Goal: Task Accomplishment & Management: Use online tool/utility

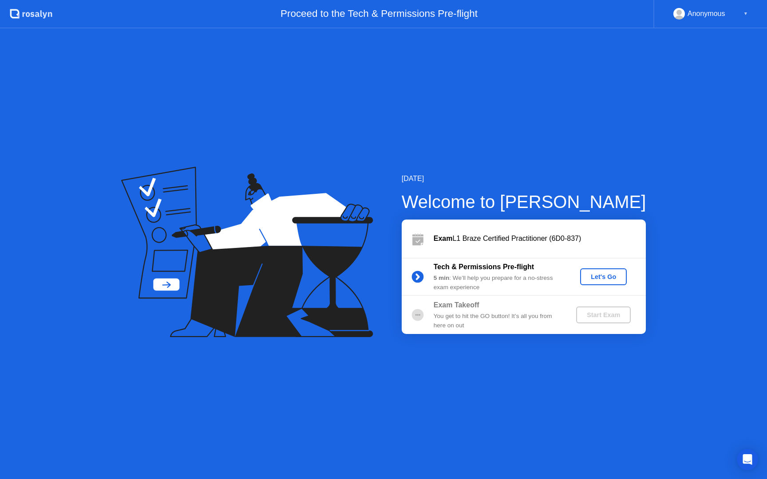
click at [612, 277] on div "Let's Go" at bounding box center [602, 276] width 39 height 7
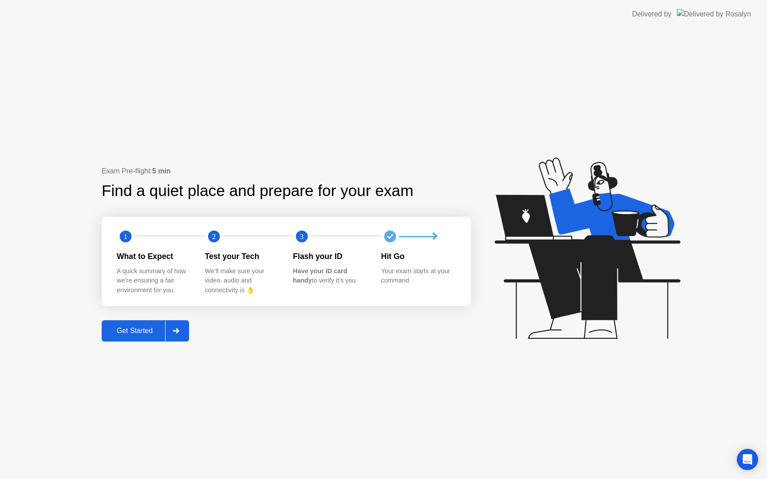
drag, startPoint x: 593, startPoint y: 7, endPoint x: 416, endPoint y: 35, distance: 179.6
click at [414, 68] on app-layout-with-logo "Delivered by Exam Pre-flight: 5 min Find a quiet place and prepare for your exa…" at bounding box center [383, 239] width 767 height 479
drag, startPoint x: 419, startPoint y: 1, endPoint x: 385, endPoint y: 57, distance: 65.9
click at [385, 57] on app-layout-with-logo "Delivered by Exam Pre-flight: 5 min Find a quiet place and prepare for your exa…" at bounding box center [383, 239] width 767 height 479
click at [334, 351] on div "Exam Pre-flight: 5 min Find a quiet place and prepare for your exam 1 2 3 What …" at bounding box center [383, 253] width 767 height 451
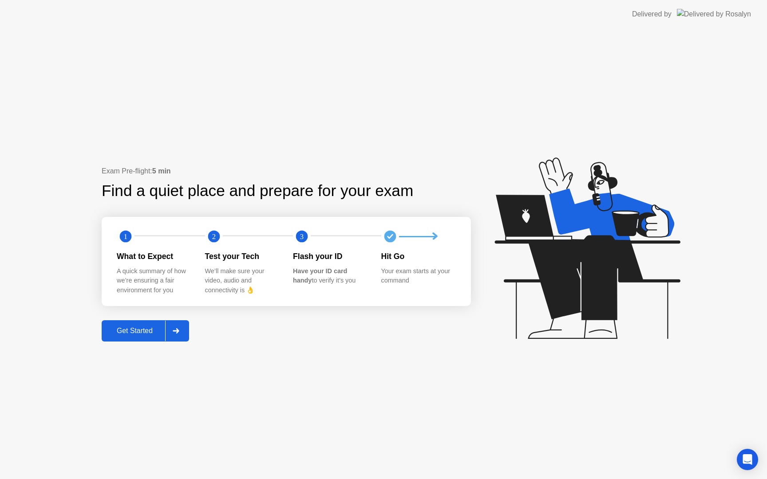
click at [134, 333] on div "Get Started" at bounding box center [134, 331] width 61 height 8
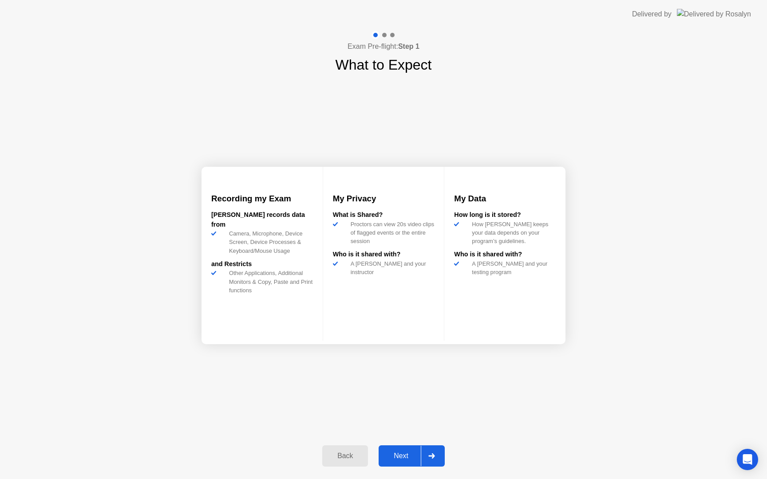
click at [401, 452] on div "Next" at bounding box center [400, 456] width 39 height 8
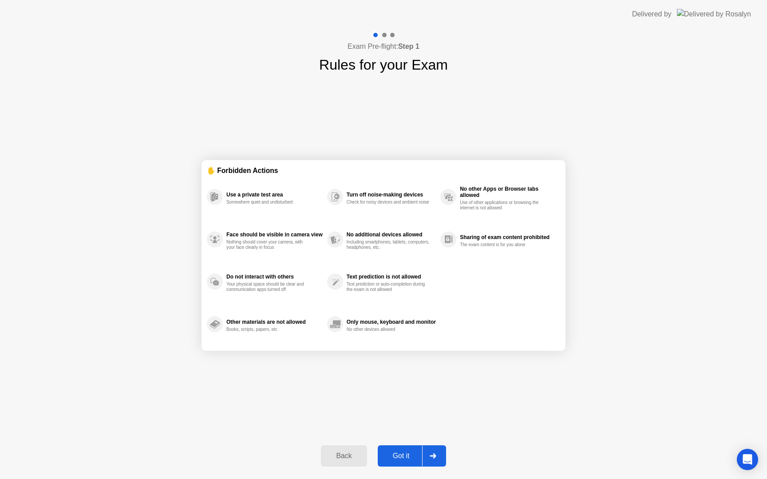
click at [401, 452] on div "Got it" at bounding box center [401, 456] width 42 height 8
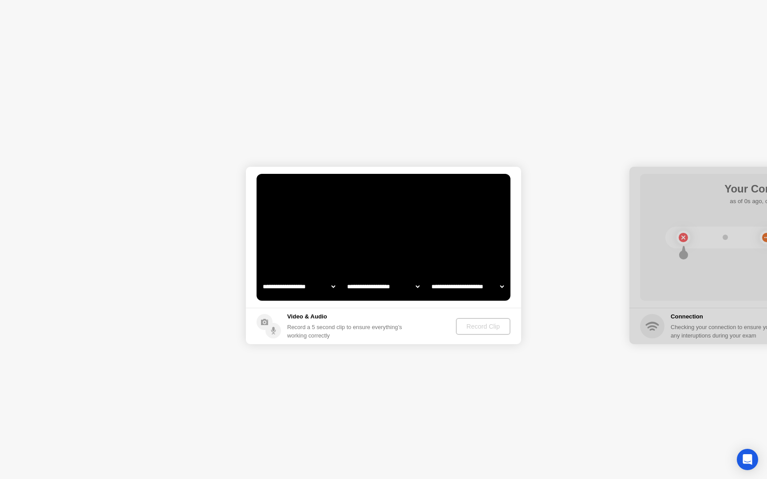
select select "**********"
select select "*******"
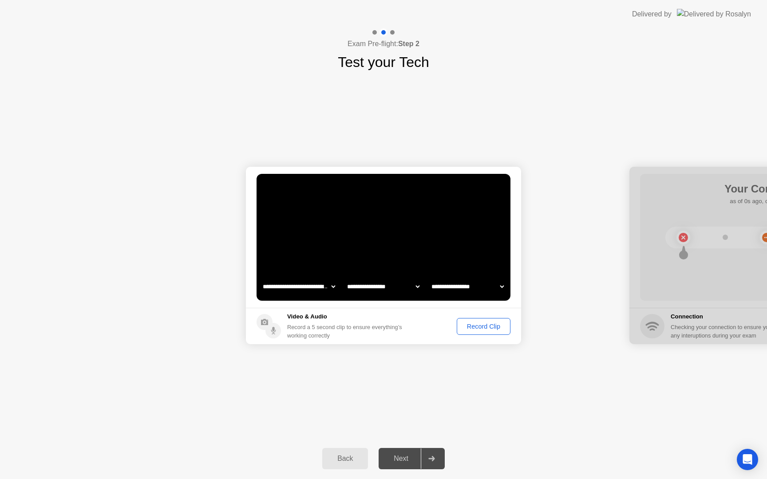
click at [471, 325] on div "Record Clip" at bounding box center [483, 326] width 47 height 7
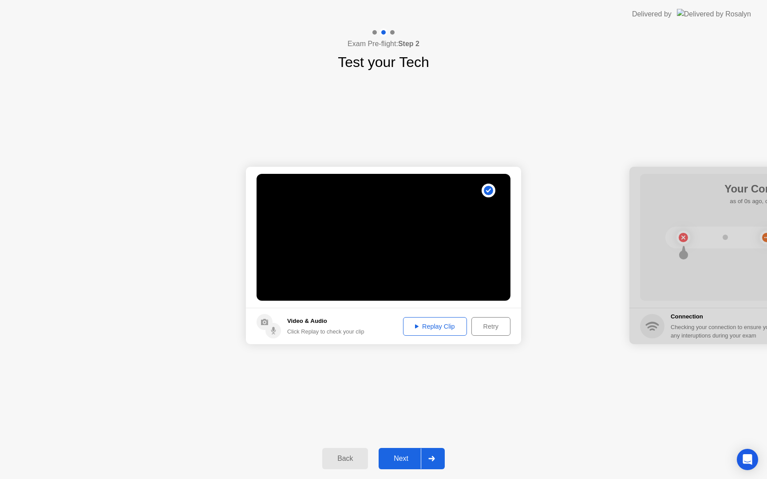
click at [436, 328] on div "Replay Clip" at bounding box center [435, 326] width 58 height 7
click at [394, 459] on div "Next" at bounding box center [400, 459] width 39 height 8
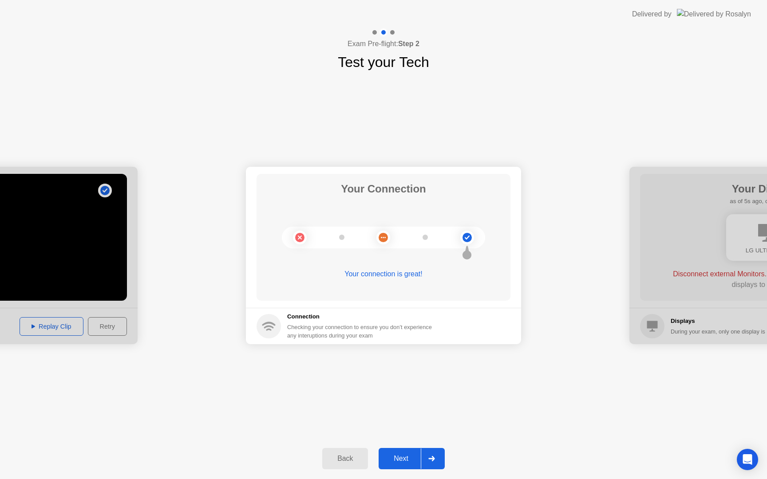
click at [404, 457] on div "Next" at bounding box center [400, 459] width 39 height 8
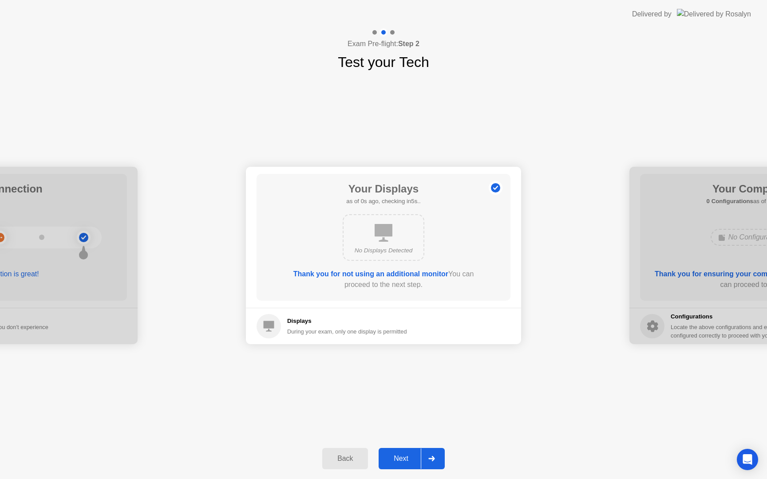
click at [401, 459] on div "Next" at bounding box center [400, 459] width 39 height 8
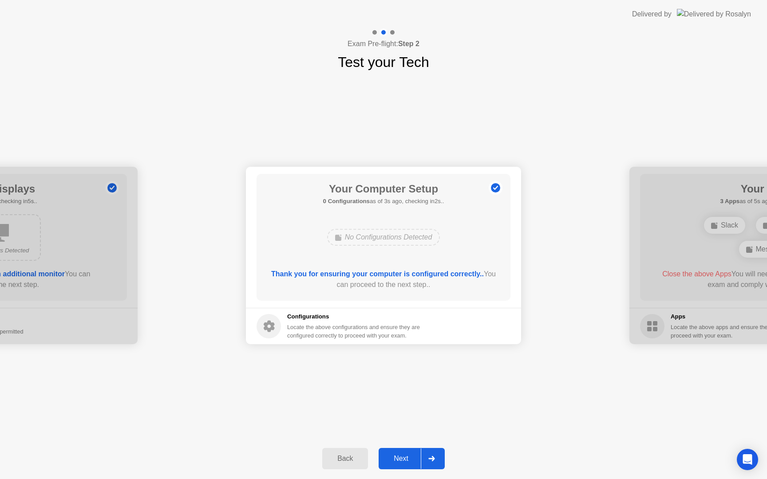
click at [401, 459] on div "Next" at bounding box center [400, 459] width 39 height 8
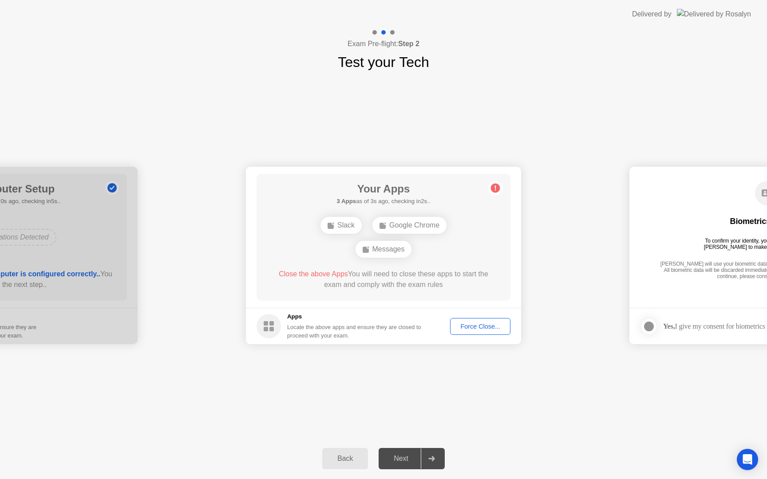
click at [402, 390] on div "**********" at bounding box center [383, 256] width 767 height 366
click at [453, 392] on div "**********" at bounding box center [383, 256] width 767 height 366
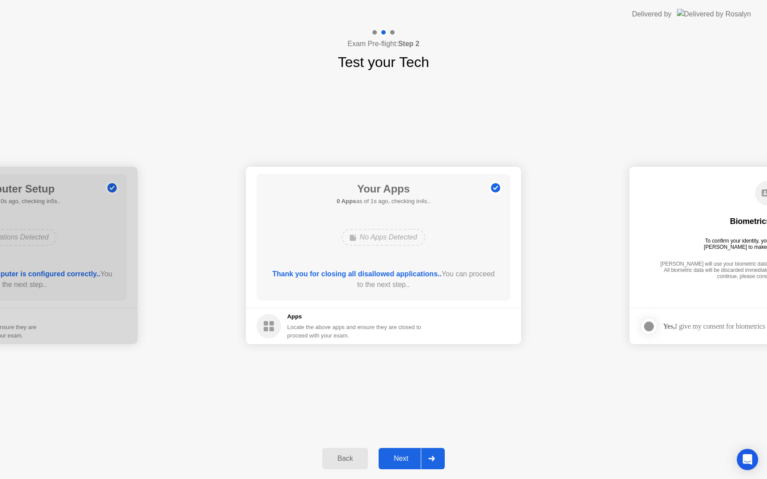
click at [397, 462] on div "Next" at bounding box center [400, 459] width 39 height 8
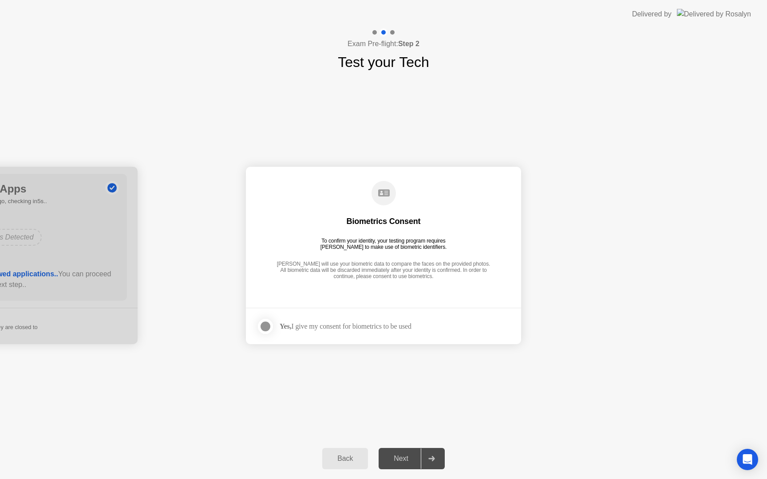
click at [314, 324] on div "Yes, I give my consent for biometrics to be used" at bounding box center [345, 326] width 132 height 8
click at [264, 328] on div at bounding box center [265, 326] width 11 height 11
click at [402, 461] on div "Next" at bounding box center [400, 459] width 39 height 8
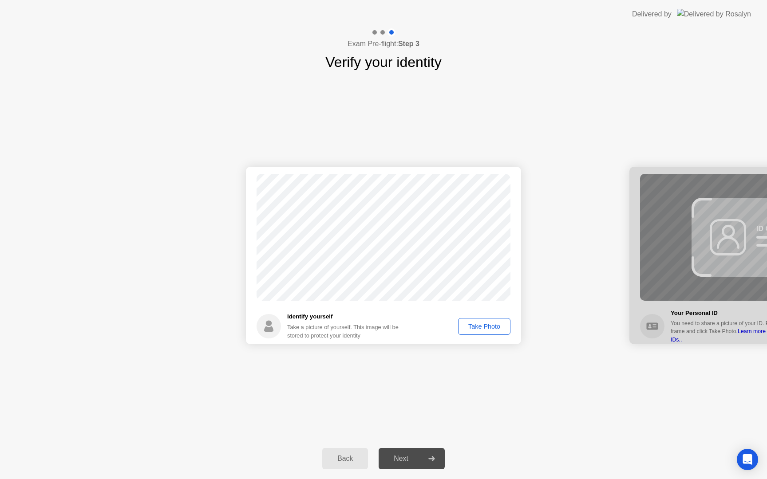
click at [482, 326] on div "Take Photo" at bounding box center [484, 326] width 46 height 7
click at [400, 459] on div "Next" at bounding box center [400, 459] width 39 height 8
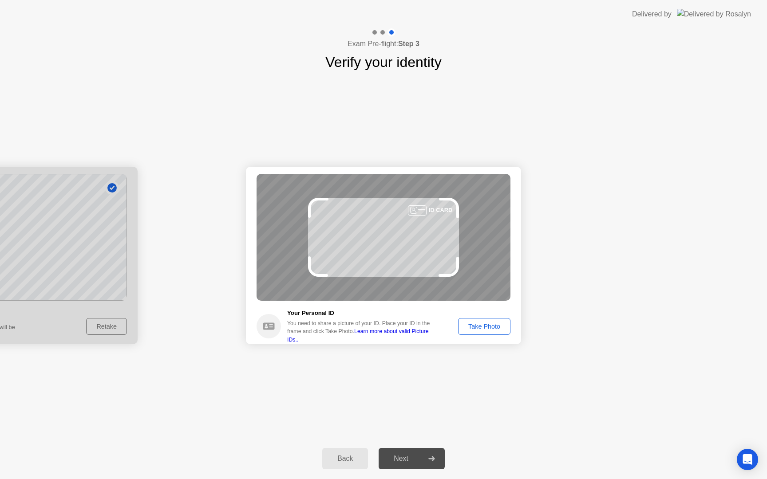
click at [497, 331] on button "Take Photo" at bounding box center [484, 326] width 52 height 17
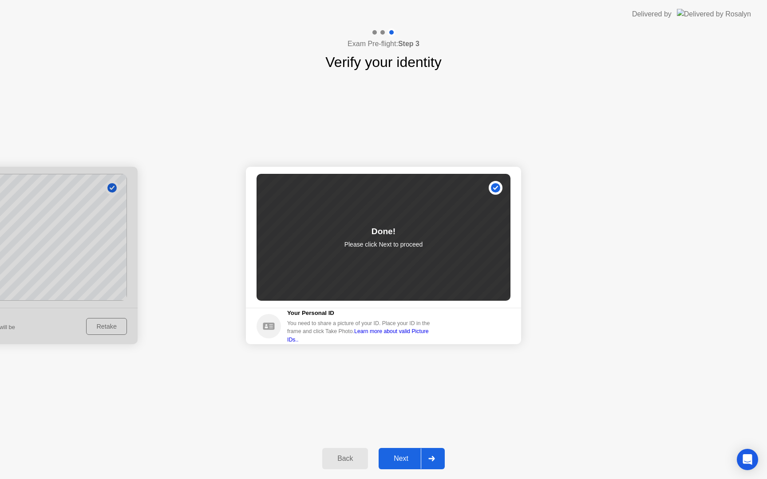
click at [402, 466] on button "Next" at bounding box center [411, 458] width 66 height 21
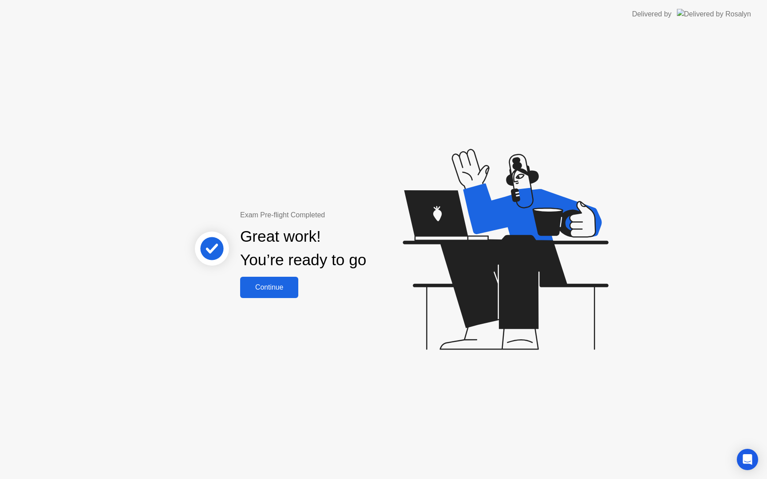
click at [295, 285] on div "Continue" at bounding box center [269, 287] width 53 height 8
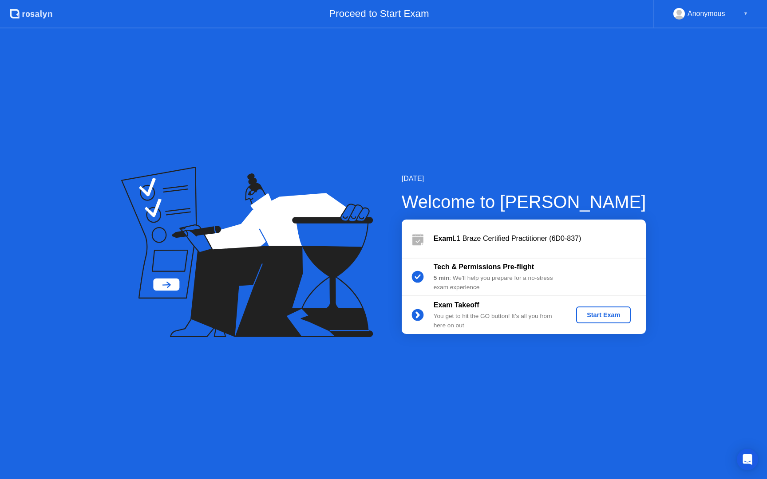
click at [609, 315] on div "Start Exam" at bounding box center [602, 314] width 47 height 7
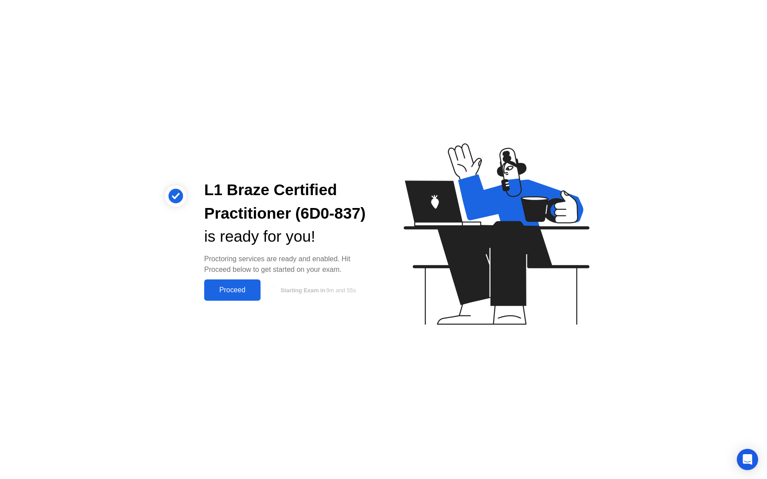
click at [250, 291] on div "Proceed" at bounding box center [232, 290] width 51 height 8
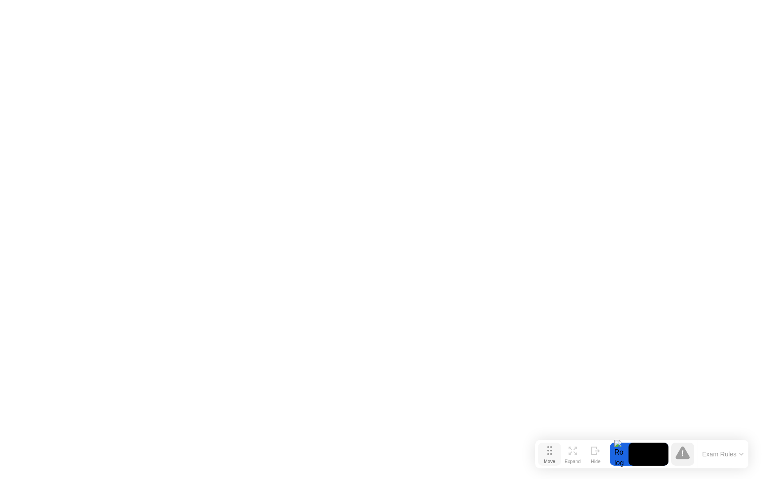
drag, startPoint x: 292, startPoint y: 467, endPoint x: 552, endPoint y: 457, distance: 259.7
click at [551, 459] on div "Move" at bounding box center [549, 461] width 12 height 5
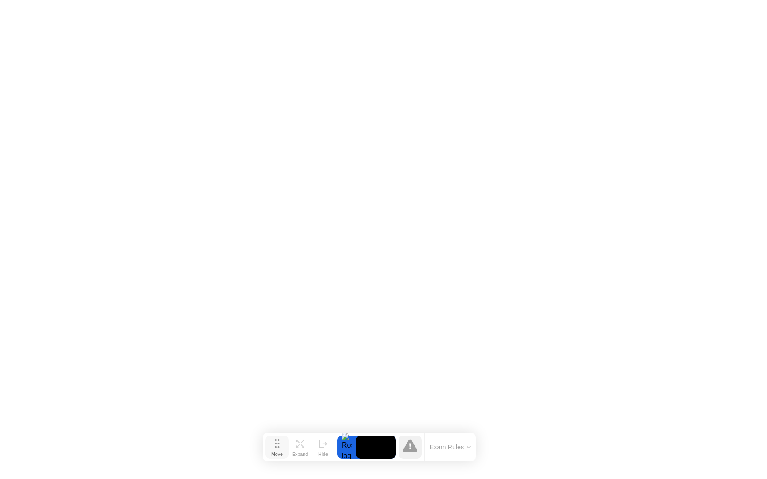
drag, startPoint x: 546, startPoint y: 456, endPoint x: 274, endPoint y: 446, distance: 273.0
click at [274, 446] on button "Move" at bounding box center [276, 447] width 23 height 23
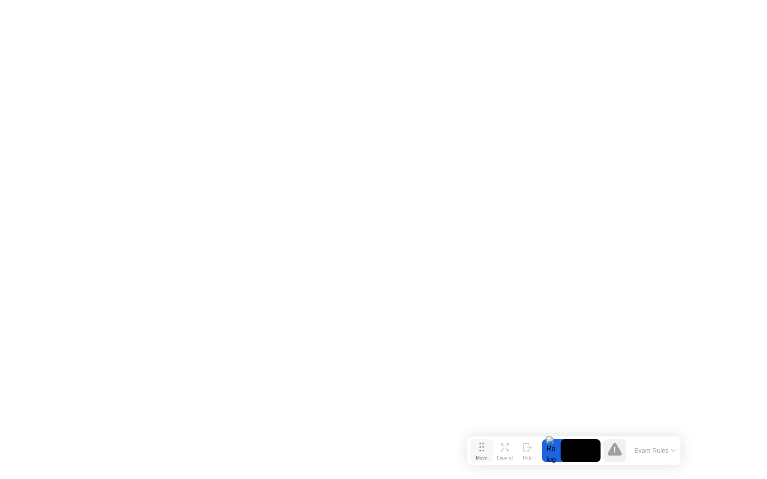
drag, startPoint x: 273, startPoint y: 445, endPoint x: 477, endPoint y: 449, distance: 204.1
click at [477, 449] on button "Move" at bounding box center [481, 450] width 23 height 23
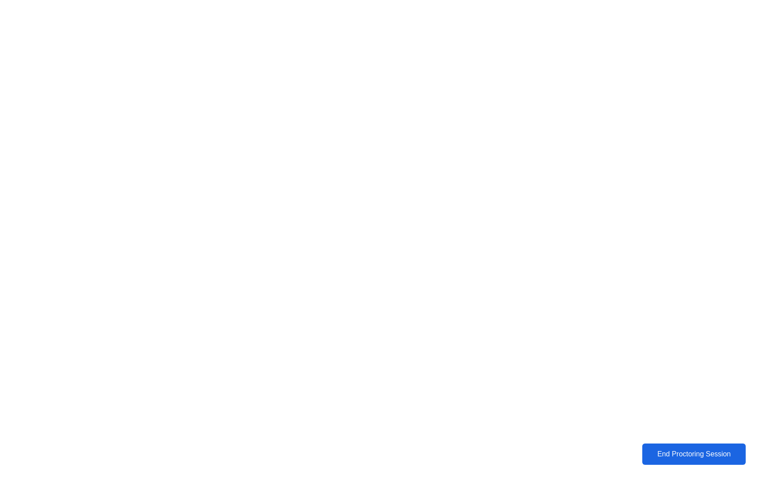
click at [676, 454] on div "End Proctoring Session" at bounding box center [694, 454] width 98 height 8
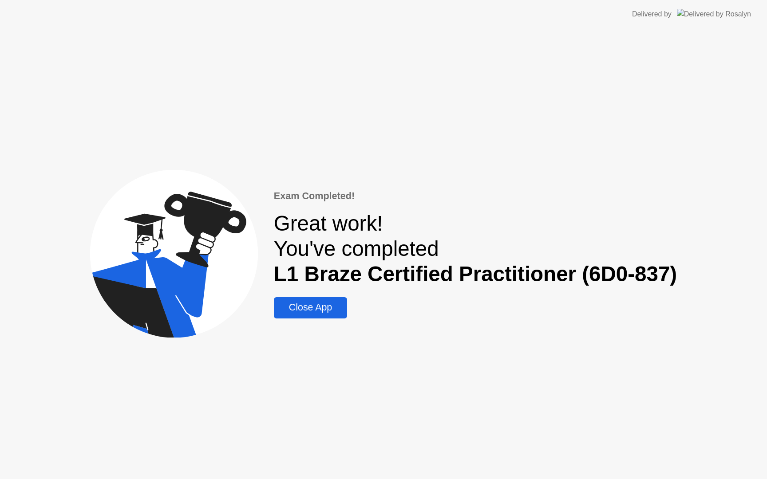
click at [319, 308] on div "Close App" at bounding box center [310, 307] width 68 height 11
